Goal: Task Accomplishment & Management: Use online tool/utility

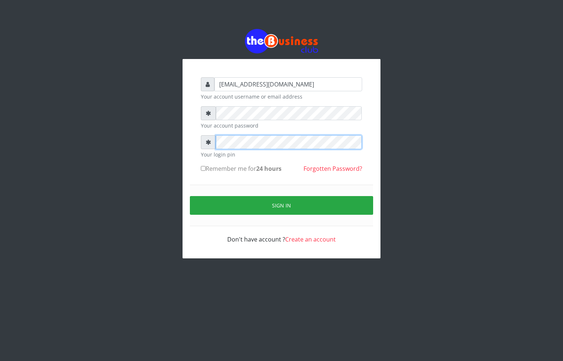
click at [187, 139] on div "alfredglad1111@gmail.com Your account username or email address Your account pa…" at bounding box center [282, 159] width 198 height 200
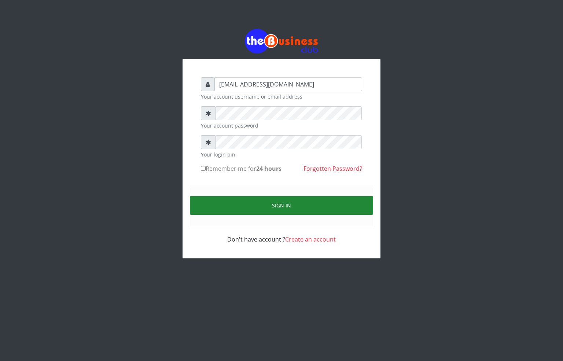
click at [277, 211] on button "Sign in" at bounding box center [281, 205] width 183 height 19
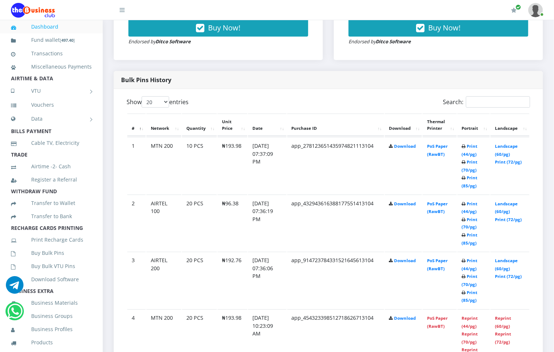
scroll to position [385, 0]
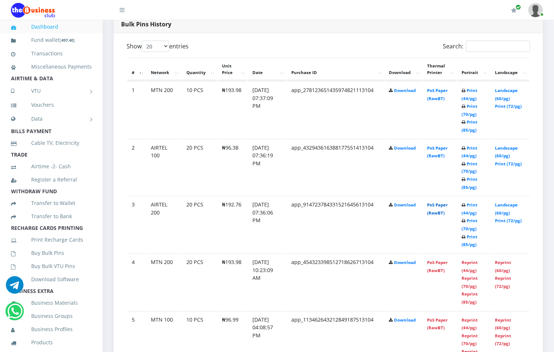
click at [442, 202] on link "PoS Paper (RawBT)" at bounding box center [437, 209] width 21 height 14
click at [435, 145] on link "PoS Paper (RawBT)" at bounding box center [437, 152] width 21 height 14
click at [438, 88] on link "PoS Paper (RawBT)" at bounding box center [437, 95] width 21 height 14
